Goal: Task Accomplishment & Management: Complete application form

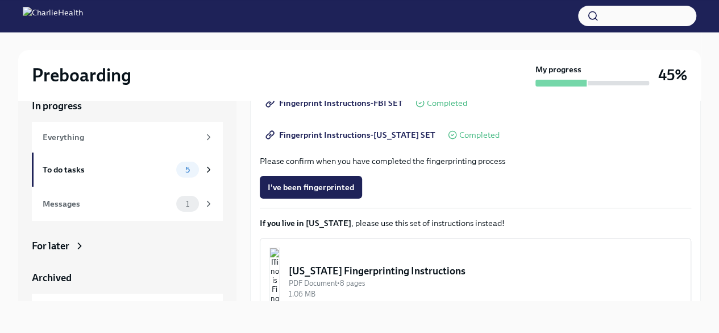
scroll to position [213, 0]
click at [101, 212] on div "Messages 1" at bounding box center [127, 203] width 191 height 34
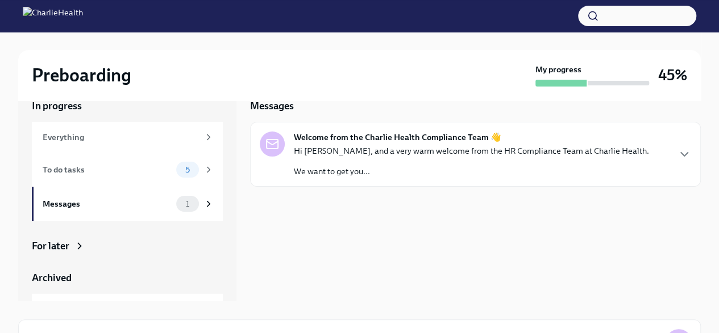
click at [326, 155] on p "Hi [PERSON_NAME], and a very warm welcome from the HR Compliance Team at Charli…" at bounding box center [471, 150] width 355 height 11
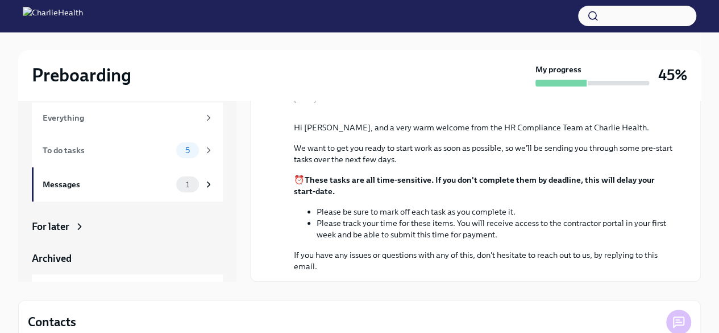
scroll to position [40, 0]
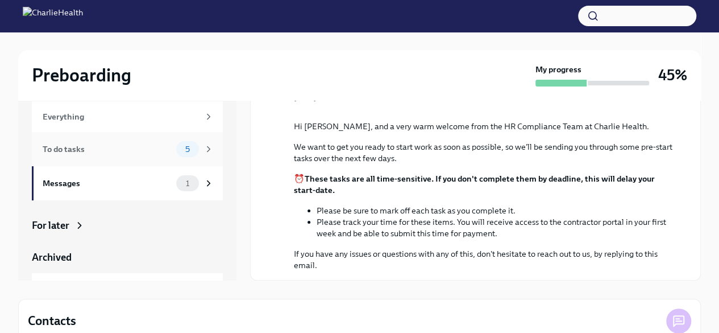
click at [102, 145] on div "To do tasks" at bounding box center [107, 149] width 129 height 13
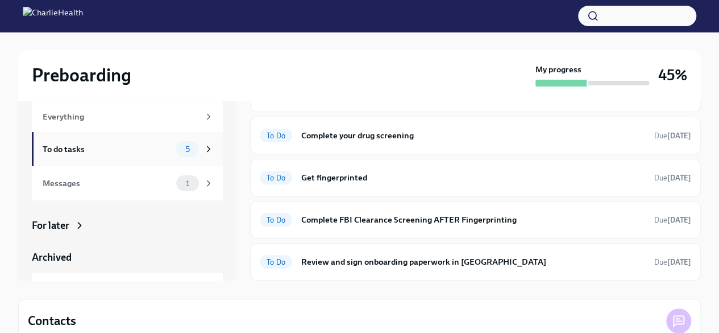
scroll to position [24, 0]
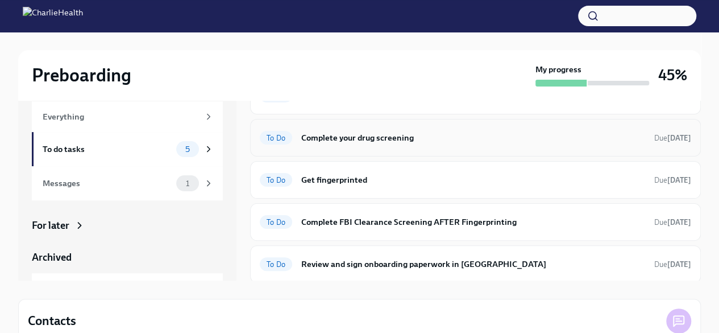
click at [389, 142] on h6 "Complete your drug screening" at bounding box center [473, 137] width 344 height 13
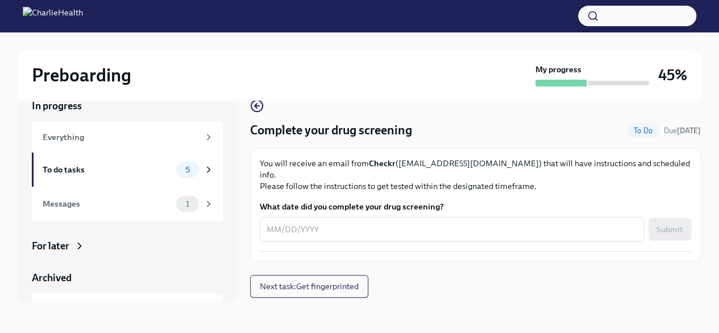
scroll to position [19, 0]
click at [276, 222] on textarea "What date did you complete your drug screening?" at bounding box center [452, 229] width 371 height 14
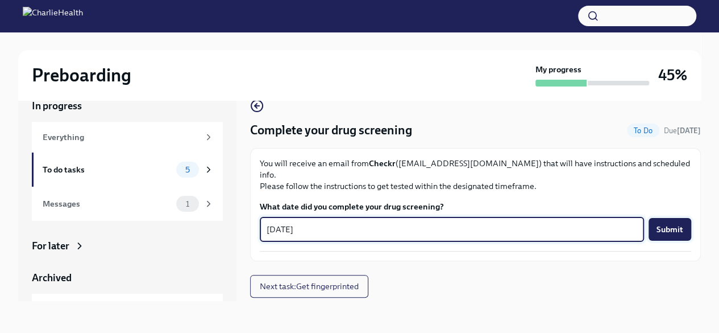
type textarea "[DATE]"
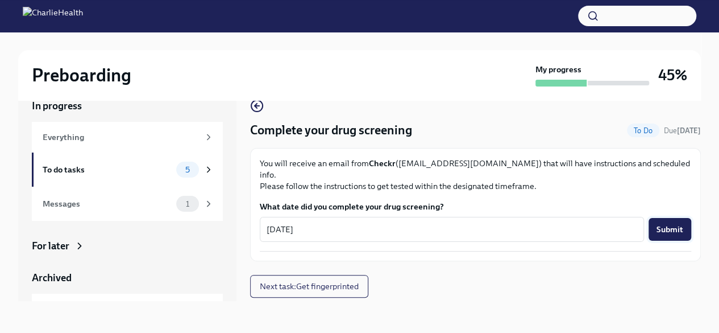
click at [663, 223] on span "Submit" at bounding box center [670, 228] width 27 height 11
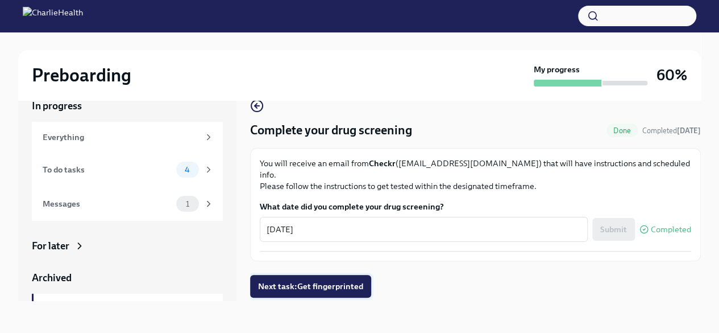
click at [317, 280] on span "Next task : Get fingerprinted" at bounding box center [310, 285] width 105 height 11
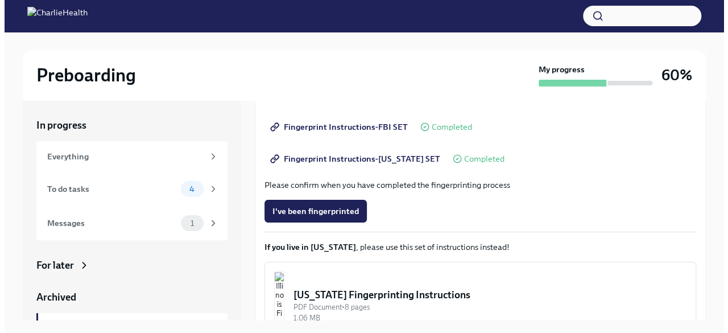
scroll to position [283, 0]
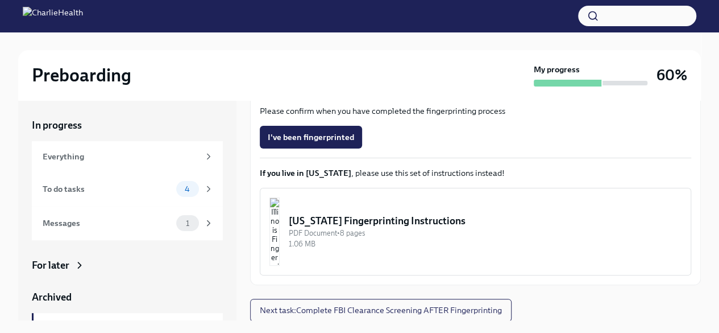
click at [370, 221] on div "[US_STATE] Fingerprinting Instructions" at bounding box center [485, 221] width 393 height 14
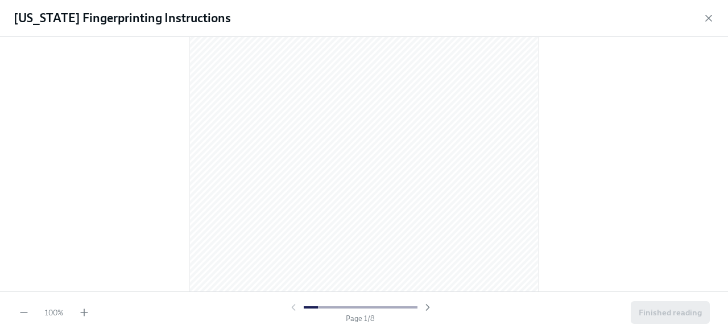
scroll to position [150, 0]
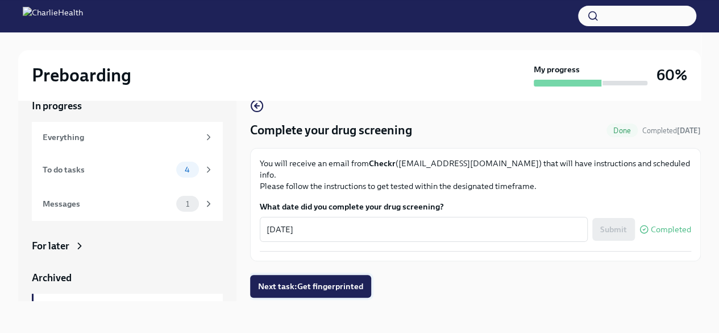
click at [318, 280] on button "Next task : Get fingerprinted" at bounding box center [310, 286] width 121 height 23
